Goal: Find specific page/section: Find specific page/section

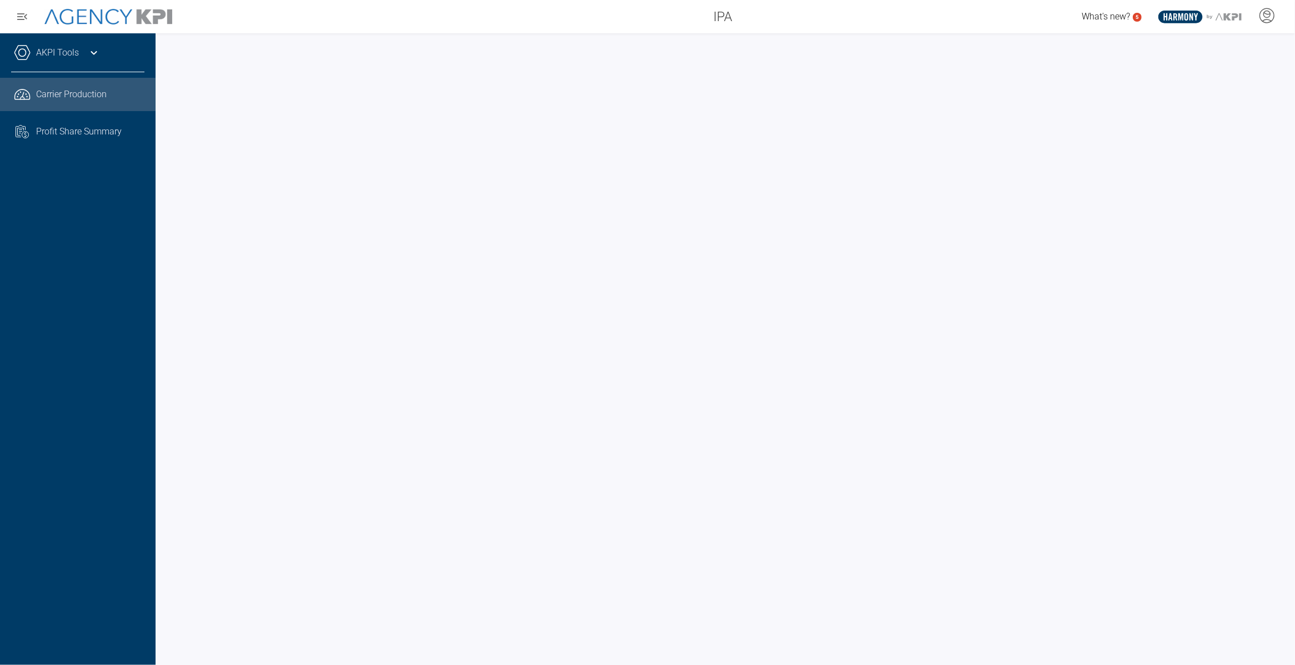
click at [79, 88] on span "Carrier Production" at bounding box center [71, 94] width 71 height 13
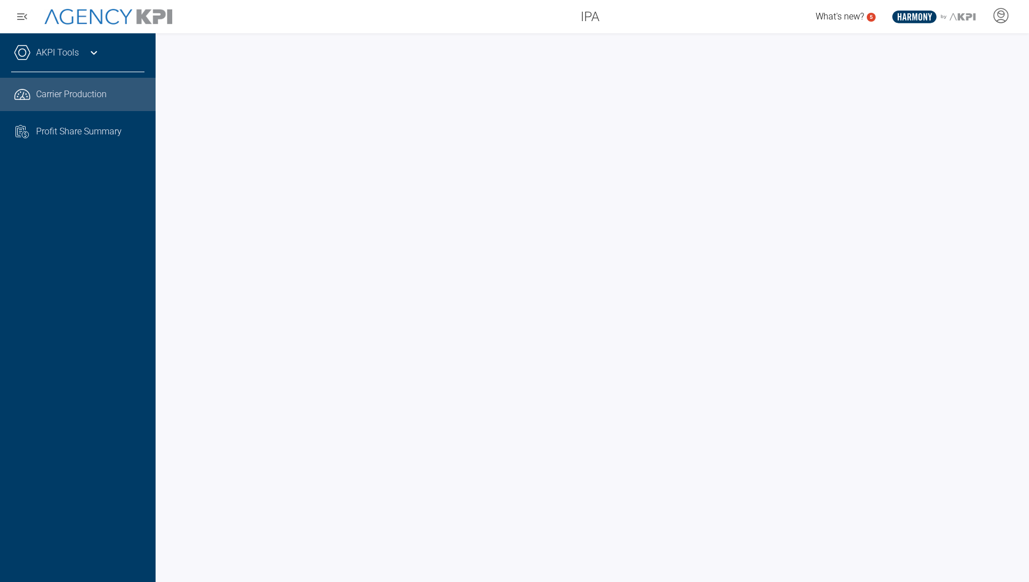
click at [66, 93] on span "Carrier Production" at bounding box center [71, 94] width 71 height 13
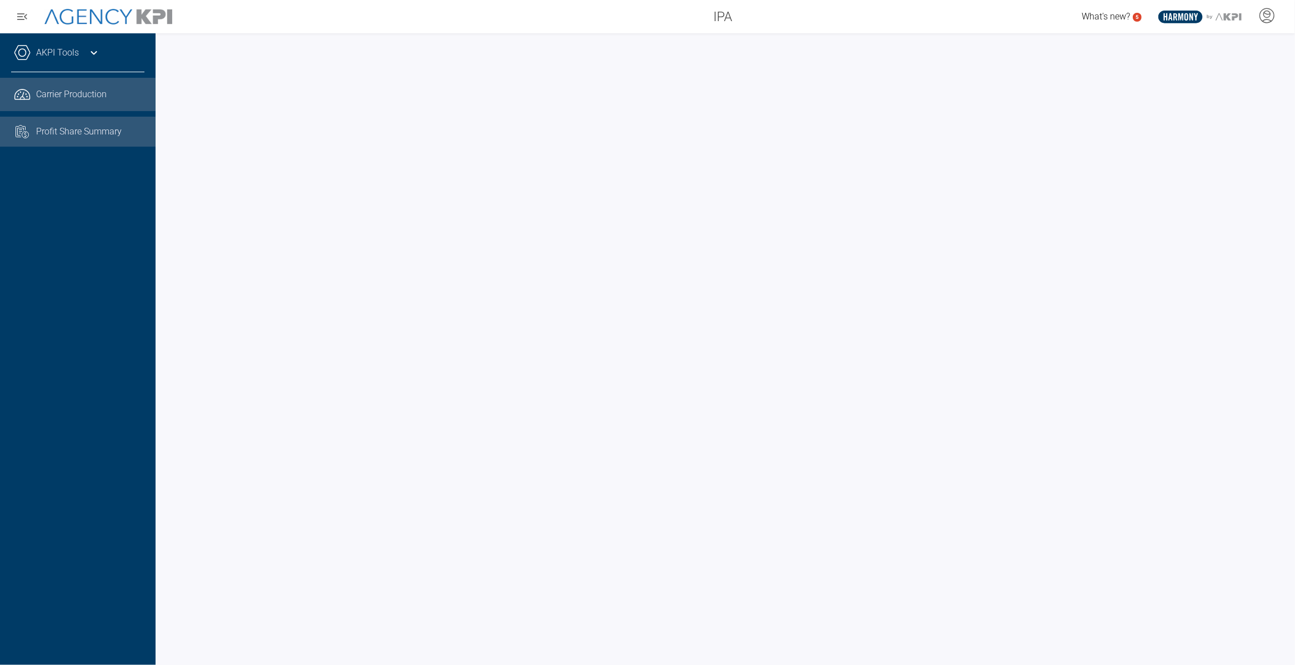
click at [76, 129] on span "Profit Share Summary" at bounding box center [79, 131] width 86 height 13
click at [76, 257] on div "AKPI Tools Core Production Data Upload Agency Code Mapping Carrier Data Health …" at bounding box center [78, 349] width 156 height 632
click at [63, 100] on span "Carrier Production" at bounding box center [71, 94] width 71 height 13
click at [91, 48] on icon at bounding box center [93, 52] width 13 height 13
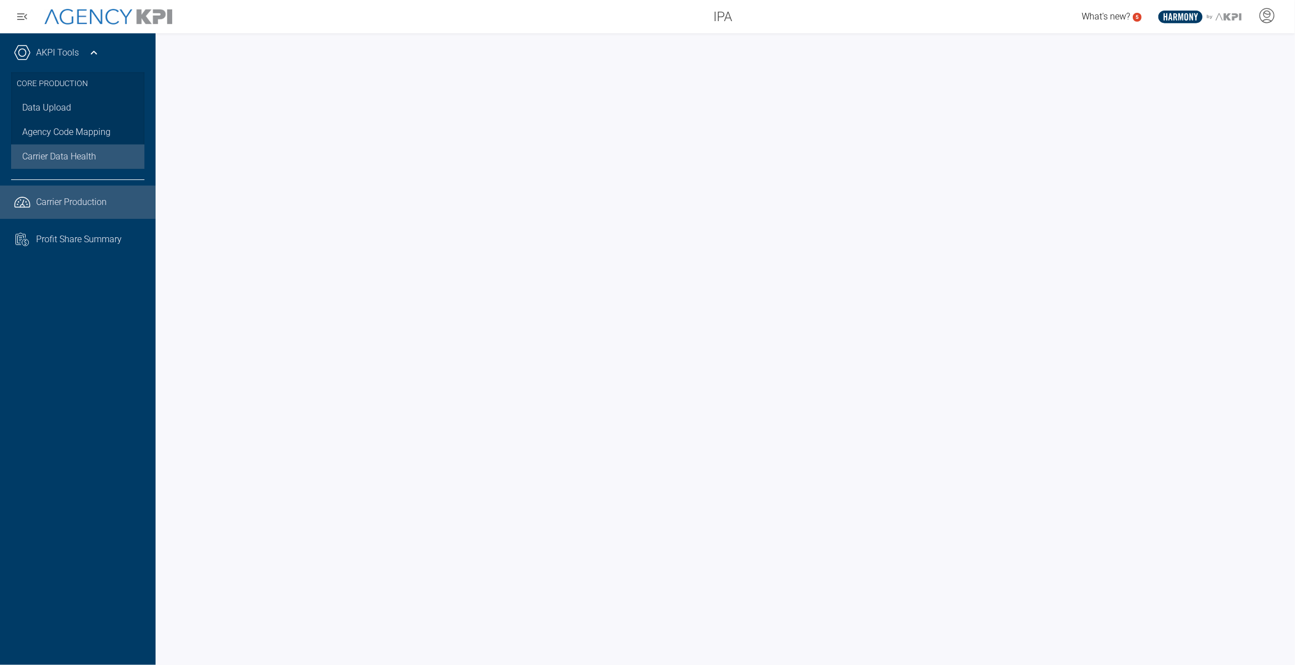
click at [81, 159] on span "Carrier Data Health" at bounding box center [59, 156] width 74 height 13
